Goal: Check status: Check status

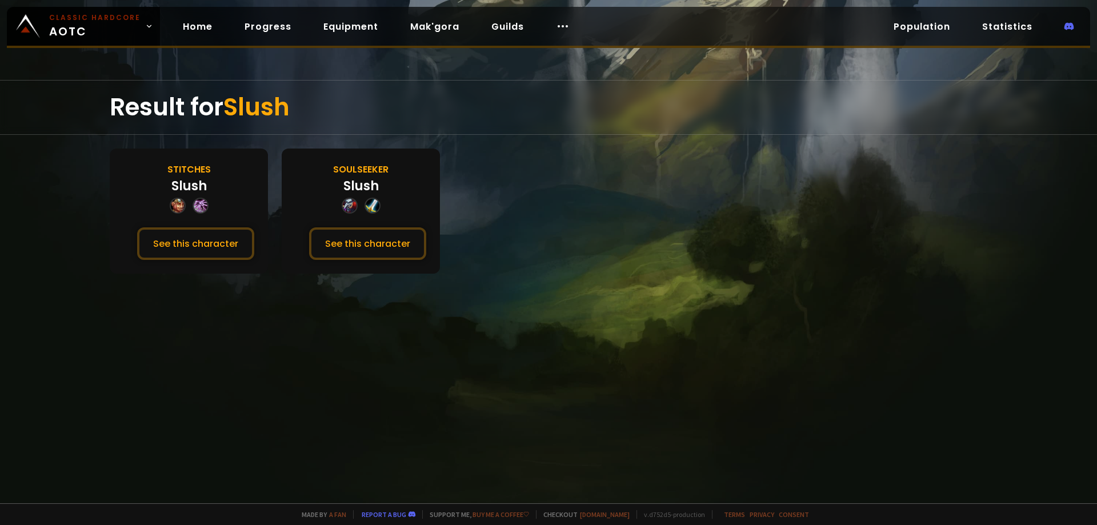
drag, startPoint x: 382, startPoint y: 150, endPoint x: 387, endPoint y: 145, distance: 6.9
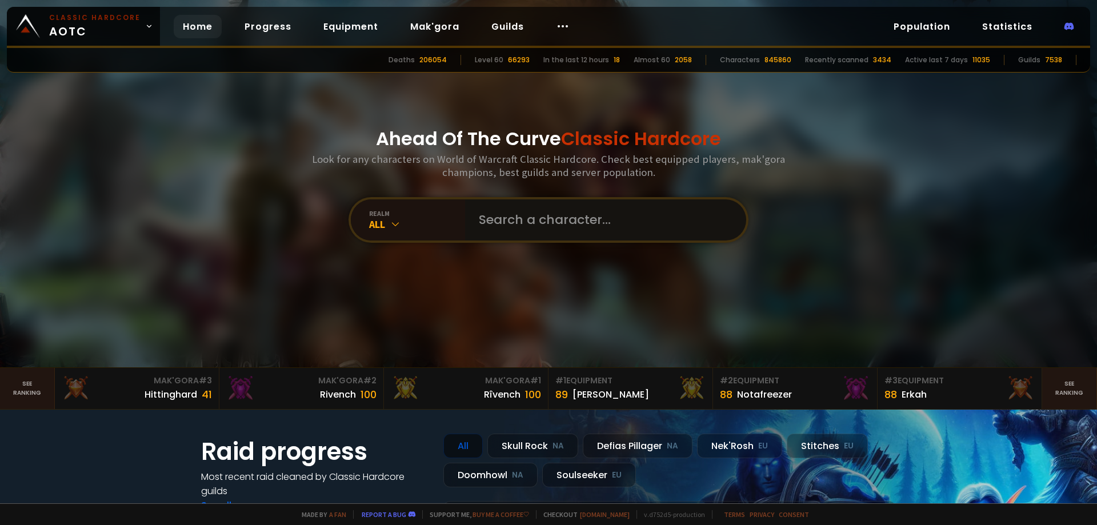
click at [502, 227] on input "text" at bounding box center [602, 219] width 260 height 41
type input "weddee"
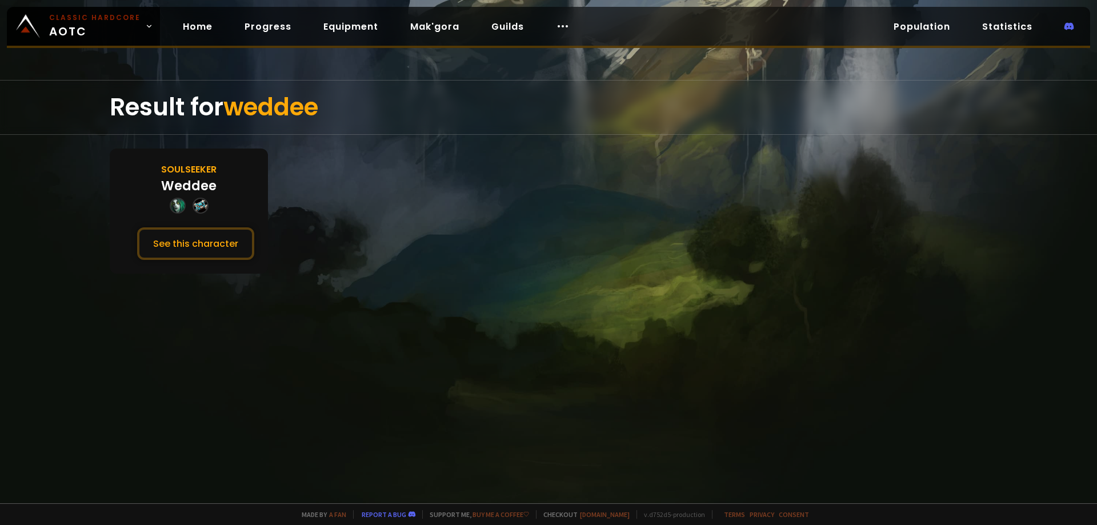
click at [158, 220] on div "Soulseeker Weddee See this character" at bounding box center [189, 211] width 158 height 125
click at [171, 239] on button "See this character" at bounding box center [195, 243] width 117 height 33
